Goal: Task Accomplishment & Management: Complete application form

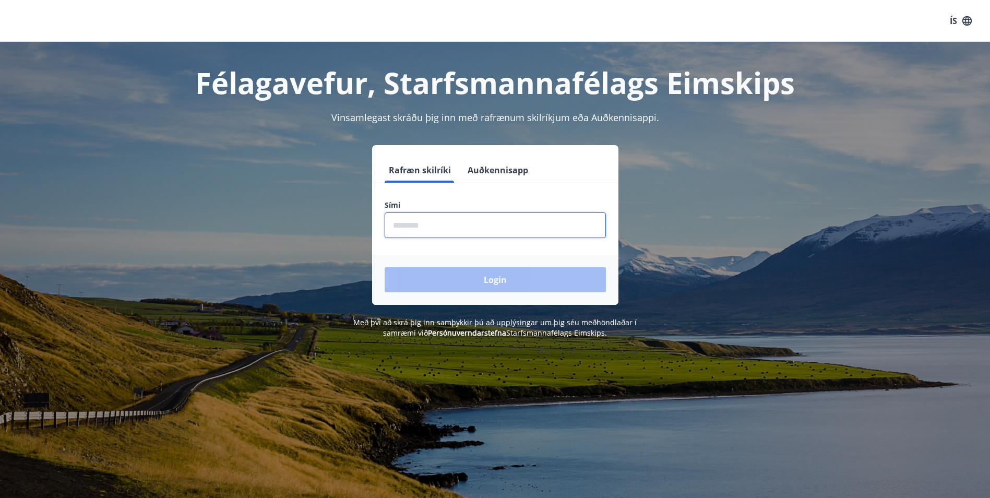
click at [481, 234] on input "phone" at bounding box center [494, 225] width 221 height 26
type input "********"
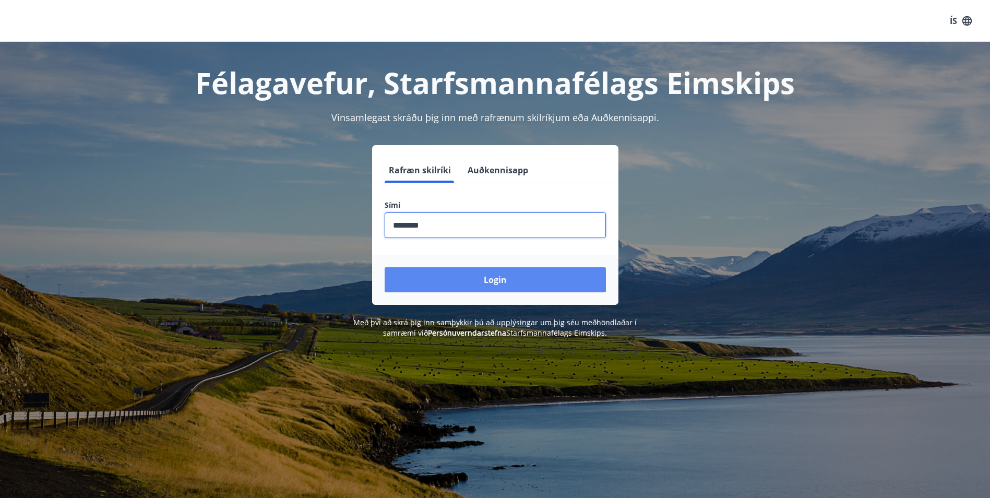
click at [474, 280] on button "Login" at bounding box center [494, 279] width 221 height 25
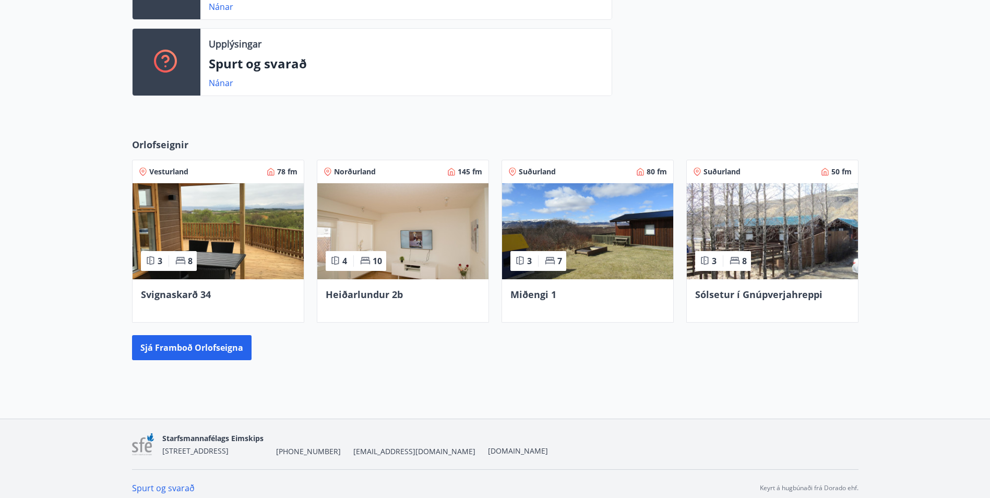
scroll to position [350, 0]
